Goal: Information Seeking & Learning: Learn about a topic

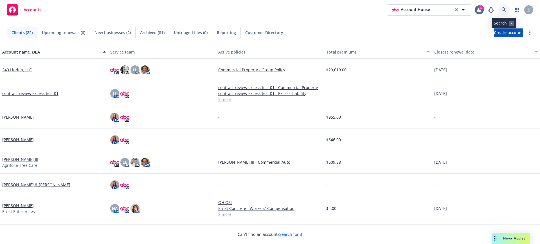
click at [502, 6] on link at bounding box center [504, 9] width 11 height 11
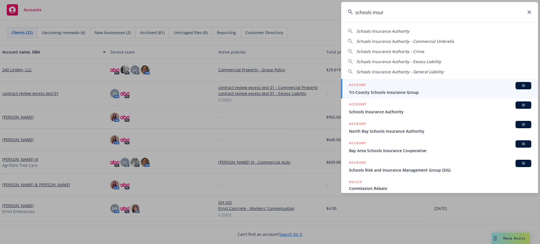
click at [383, 31] on span "Schools Insurance Authority" at bounding box center [383, 30] width 53 height 5
type input "Schools Insurance Authority"
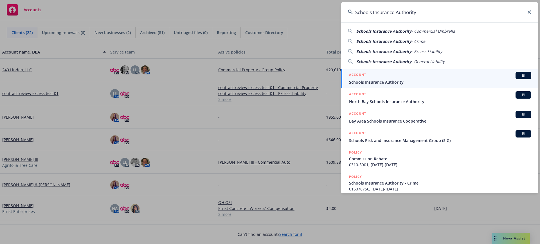
click at [382, 80] on span "Schools Insurance Authority" at bounding box center [440, 82] width 182 height 6
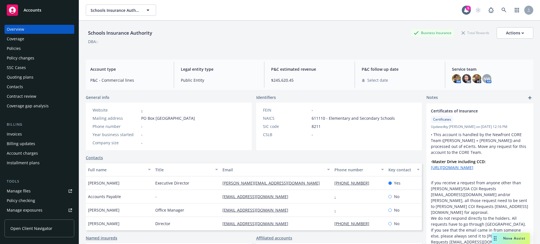
click at [43, 39] on div "Coverage" at bounding box center [39, 38] width 65 height 9
